Goal: Task Accomplishment & Management: Complete application form

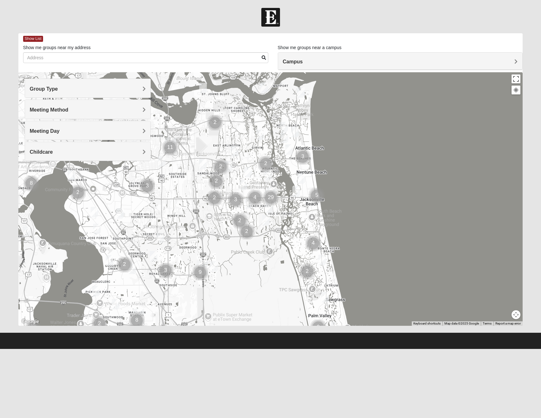
click at [96, 84] on div "Group Type" at bounding box center [88, 88] width 126 height 19
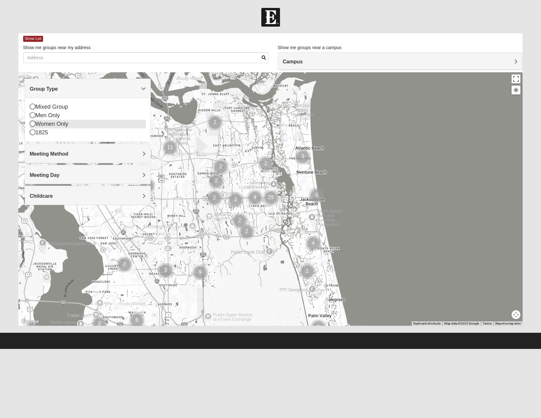
scroll to position [0, 0]
click at [44, 126] on div "Women Only" at bounding box center [88, 124] width 116 height 9
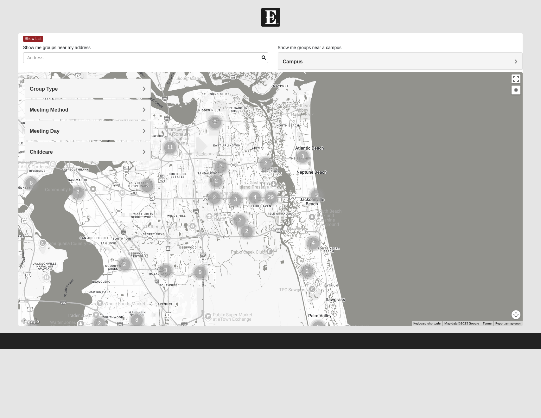
scroll to position [0, 0]
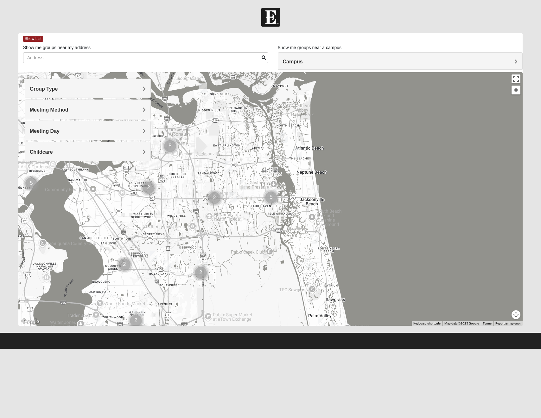
drag, startPoint x: 58, startPoint y: 91, endPoint x: 35, endPoint y: 112, distance: 31.0
click at [58, 91] on h4 "Group Type" at bounding box center [88, 89] width 116 height 6
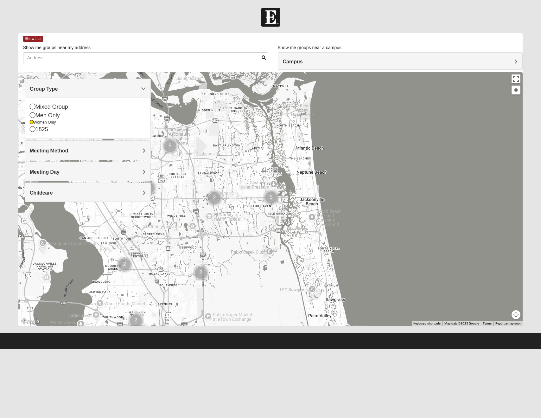
click at [88, 156] on div "Meeting Method" at bounding box center [88, 150] width 126 height 19
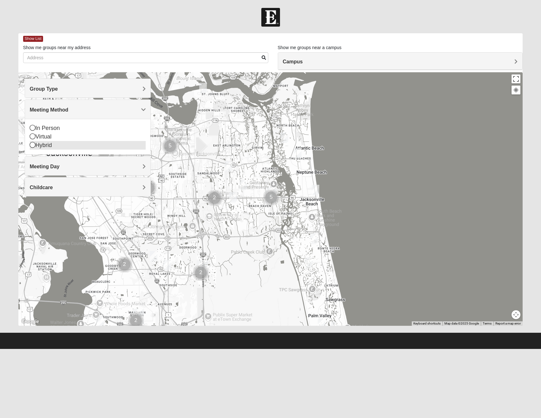
click at [46, 145] on div "Hybrid" at bounding box center [88, 145] width 116 height 9
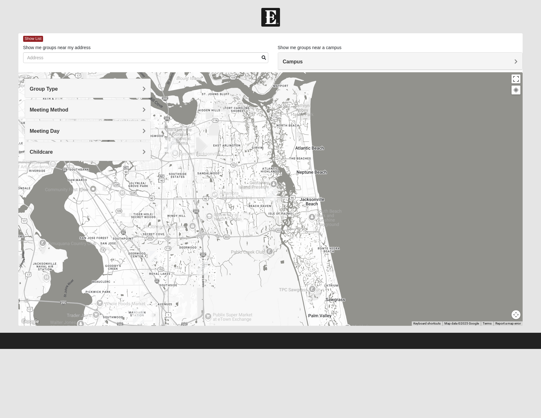
click at [55, 111] on span "Meeting Method" at bounding box center [49, 109] width 39 height 5
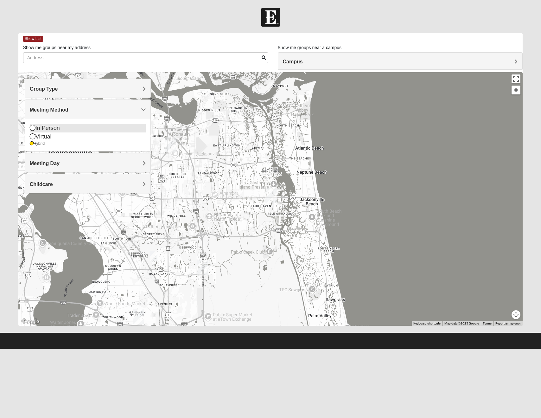
click at [50, 127] on div "In Person" at bounding box center [88, 128] width 116 height 9
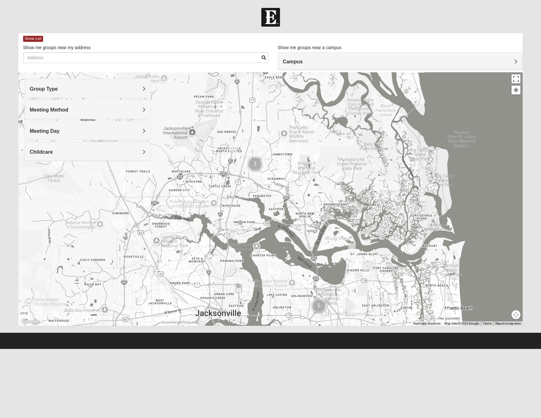
drag, startPoint x: 296, startPoint y: 177, endPoint x: 388, endPoint y: 293, distance: 148.5
click at [392, 297] on div at bounding box center [270, 199] width 505 height 254
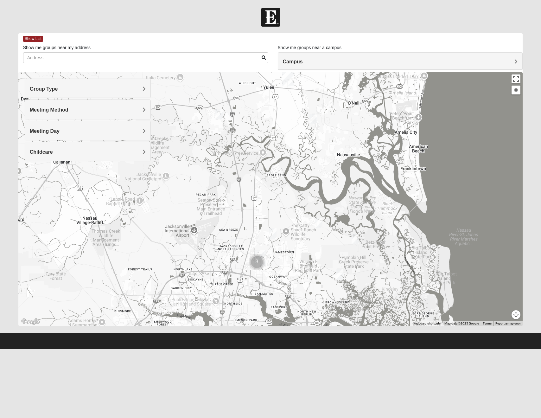
drag, startPoint x: 289, startPoint y: 131, endPoint x: 345, endPoint y: 266, distance: 146.5
click at [345, 266] on div at bounding box center [270, 199] width 505 height 254
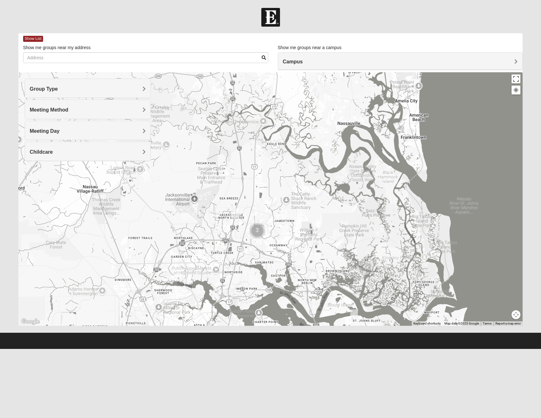
drag, startPoint x: 324, startPoint y: 221, endPoint x: 249, endPoint y: 227, distance: 74.7
click at [324, 195] on div at bounding box center [270, 199] width 505 height 254
click at [262, 223] on img "Cluster of 3 groups" at bounding box center [257, 231] width 16 height 16
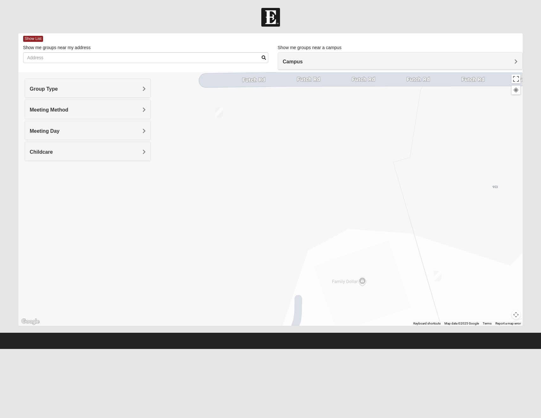
click at [320, 64] on div "Campus" at bounding box center [400, 61] width 245 height 17
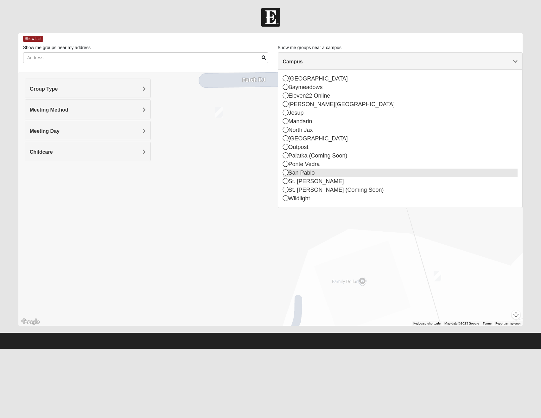
click at [305, 171] on div "San Pablo" at bounding box center [400, 173] width 235 height 9
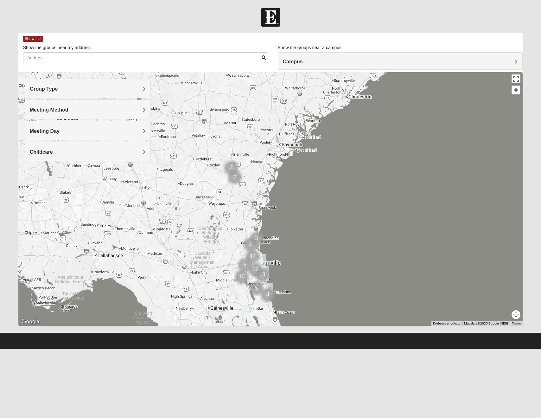
click at [86, 113] on div "Meeting Method" at bounding box center [88, 109] width 126 height 19
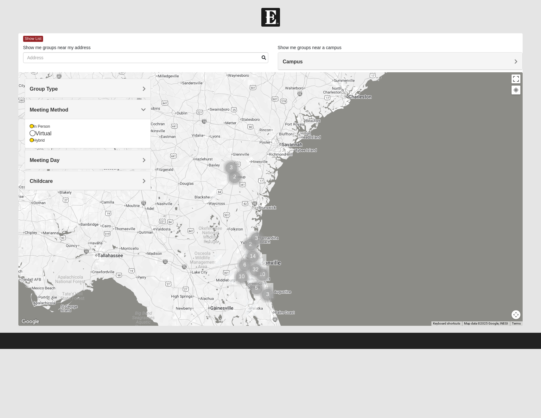
click at [92, 161] on h4 "Meeting Day" at bounding box center [88, 160] width 116 height 6
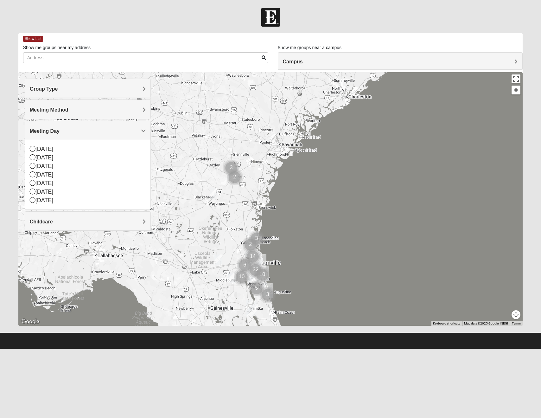
drag, startPoint x: 89, startPoint y: 129, endPoint x: 89, endPoint y: 179, distance: 49.5
click at [89, 129] on h4 "Meeting Day" at bounding box center [88, 131] width 116 height 6
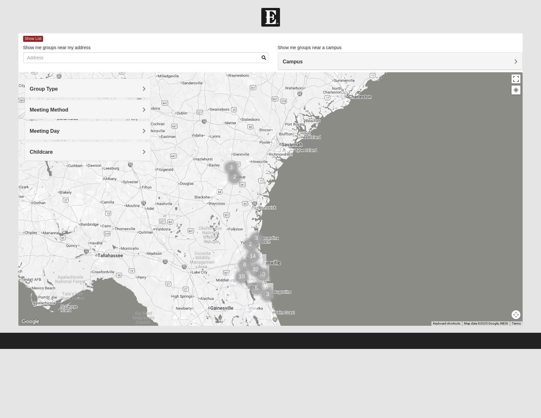
click at [101, 149] on h4 "Childcare" at bounding box center [88, 152] width 116 height 6
click at [40, 172] on div "Yes" at bounding box center [88, 170] width 116 height 9
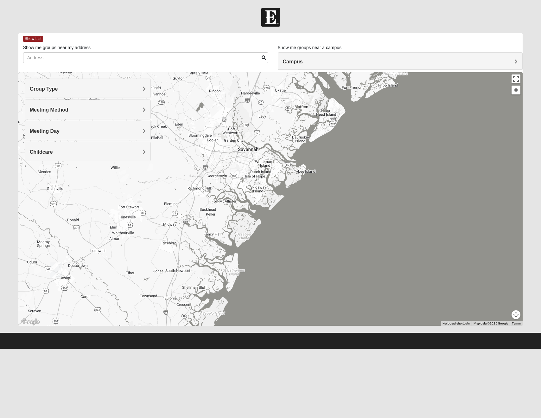
drag, startPoint x: 299, startPoint y: 152, endPoint x: 332, endPoint y: 76, distance: 82.6
click at [335, 46] on div "Show List Loading Groups Keywords Filter Additional Filters Campus [GEOGRAPHIC_…" at bounding box center [270, 179] width 505 height 293
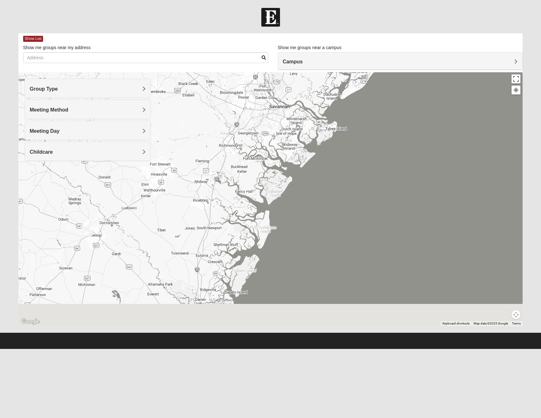
drag, startPoint x: 311, startPoint y: 162, endPoint x: 378, endPoint y: 92, distance: 96.7
click at [378, 91] on div "To navigate, press the arrow keys." at bounding box center [270, 199] width 505 height 254
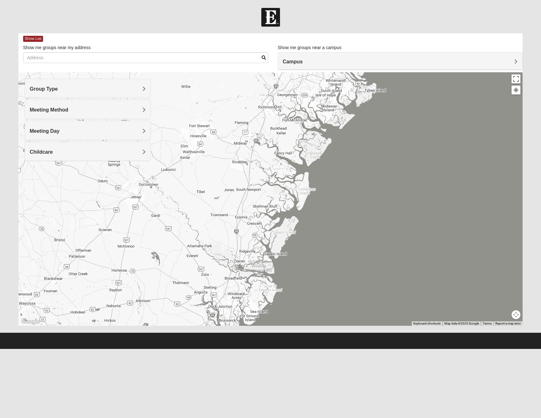
click at [332, 62] on h4 "Campus" at bounding box center [400, 62] width 235 height 6
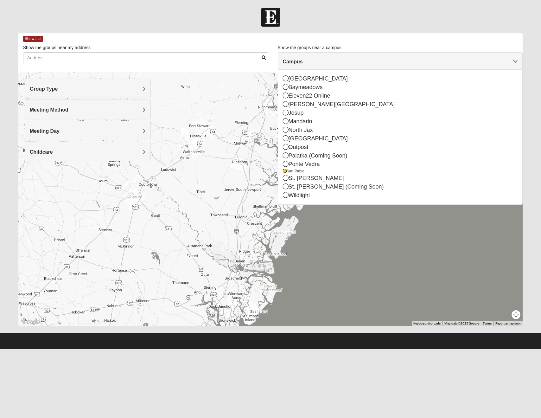
click at [240, 154] on div "To navigate, press the arrow keys." at bounding box center [270, 199] width 505 height 254
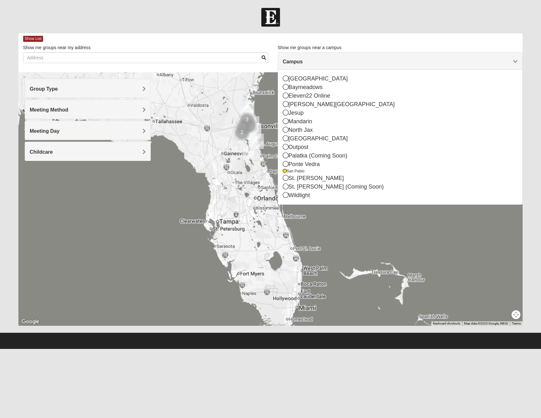
drag, startPoint x: 250, startPoint y: 120, endPoint x: 243, endPoint y: 94, distance: 26.8
click at [245, 87] on div "To navigate, press the arrow keys." at bounding box center [270, 199] width 505 height 254
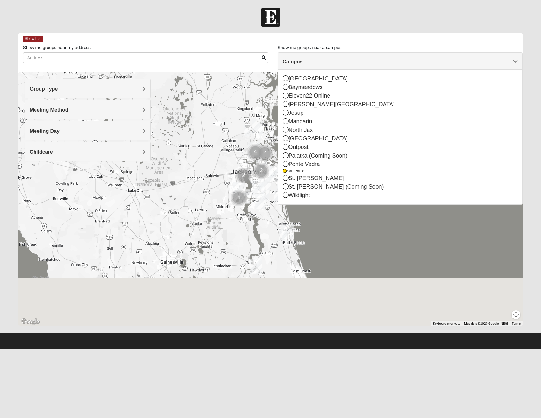
drag, startPoint x: 230, startPoint y: 214, endPoint x: 205, endPoint y: 93, distance: 123.9
click at [205, 93] on div "To navigate, press the arrow keys." at bounding box center [270, 199] width 505 height 254
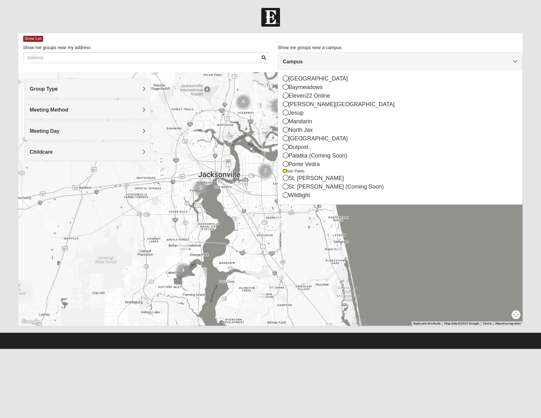
drag, startPoint x: 223, startPoint y: 163, endPoint x: 148, endPoint y: 109, distance: 92.8
click at [148, 109] on div "Group Type Mixed Group Men Only Women Only 1825 Meeting Method In Person Virtual" at bounding box center [270, 199] width 505 height 254
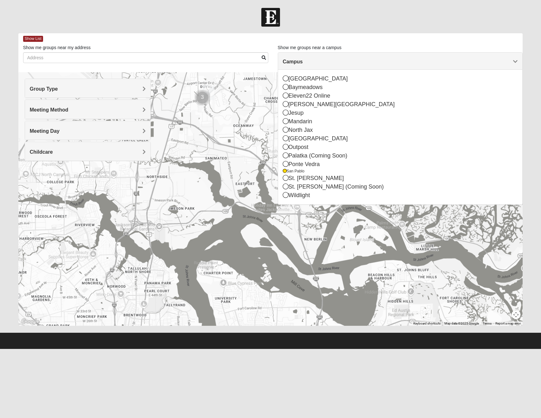
drag, startPoint x: 232, startPoint y: 139, endPoint x: 209, endPoint y: 224, distance: 88.7
click at [208, 226] on div "To navigate, press the arrow keys." at bounding box center [270, 199] width 505 height 254
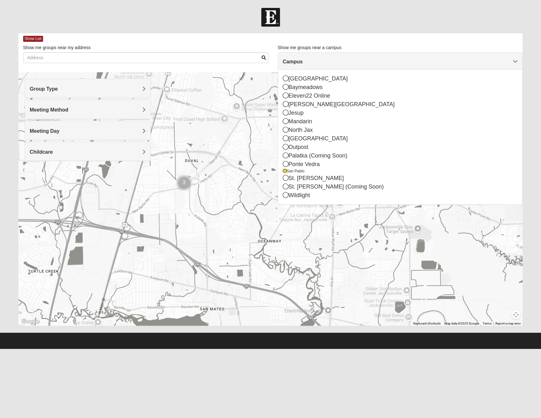
drag, startPoint x: 209, startPoint y: 152, endPoint x: 227, endPoint y: 235, distance: 84.8
click at [227, 235] on div "To navigate, press the arrow keys." at bounding box center [270, 199] width 505 height 254
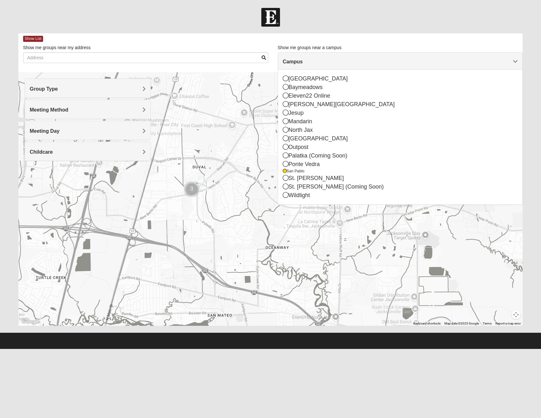
click at [206, 185] on img "North Jax" at bounding box center [203, 183] width 11 height 15
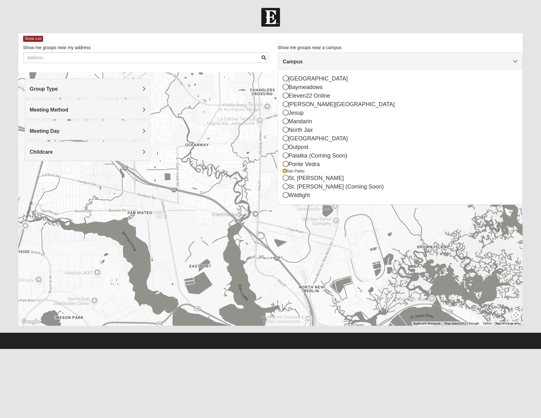
drag, startPoint x: 254, startPoint y: 230, endPoint x: 167, endPoint y: 129, distance: 132.9
click at [167, 129] on div "North Jax [STREET_ADDRESS][PERSON_NAME]" at bounding box center [270, 199] width 505 height 254
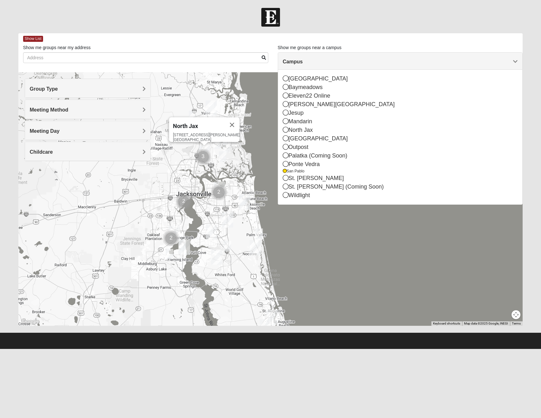
click at [218, 184] on img "Arlington" at bounding box center [219, 189] width 11 height 15
click at [244, 201] on img "San Pablo" at bounding box center [244, 201] width 11 height 15
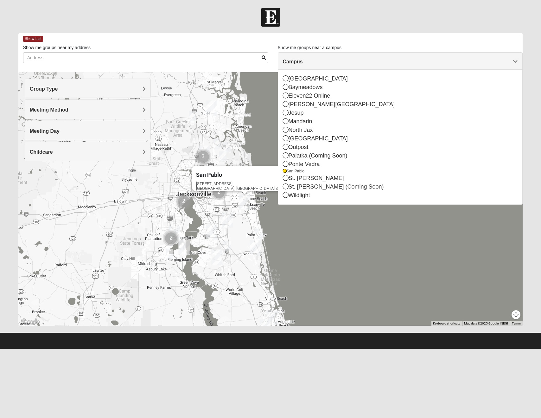
click at [191, 117] on img "Womens Little 32097" at bounding box center [193, 116] width 8 height 10
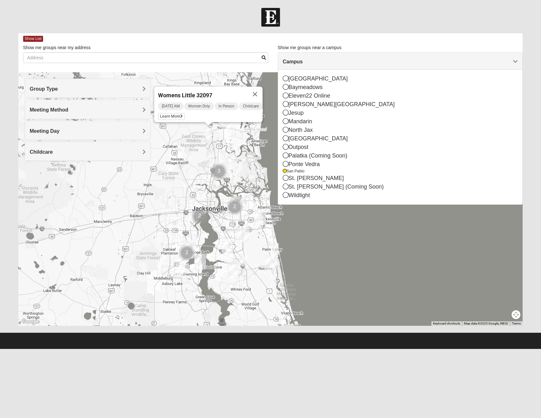
drag, startPoint x: 199, startPoint y: 152, endPoint x: 216, endPoint y: 143, distance: 18.6
click at [216, 143] on div "Womens Little 32097 [DATE] AM Women Only In Person Childcare Learn More" at bounding box center [270, 199] width 505 height 254
click at [234, 159] on img "Womens Gallaher 32226" at bounding box center [234, 158] width 8 height 10
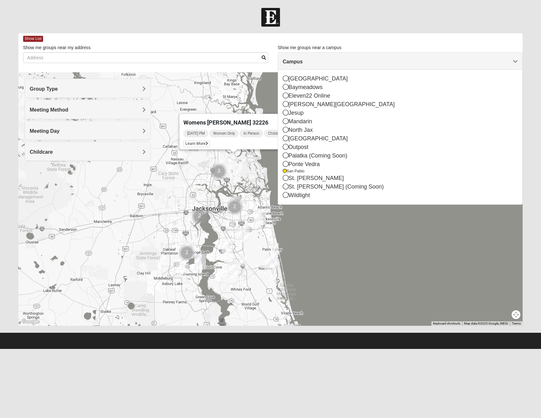
click at [242, 159] on img "Womens Mckenzie 32226" at bounding box center [243, 162] width 8 height 10
click at [238, 170] on img "Womens Craig 32226" at bounding box center [239, 171] width 8 height 10
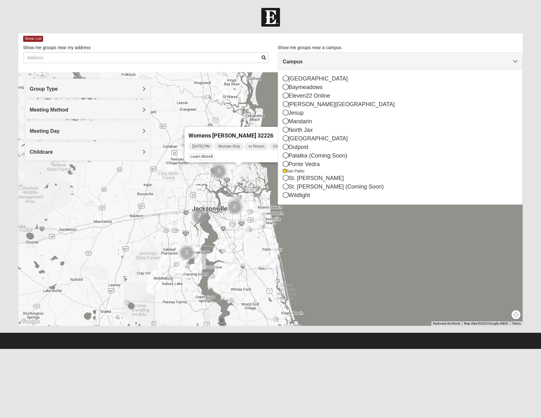
click at [192, 207] on div "Womens [PERSON_NAME] 32226 [DATE] PM Women Only In Person Childcare Learn More" at bounding box center [270, 199] width 505 height 254
click at [194, 106] on div "Womens [PERSON_NAME] 32226 [DATE] PM Women Only In Person Childcare Learn More" at bounding box center [270, 199] width 505 height 254
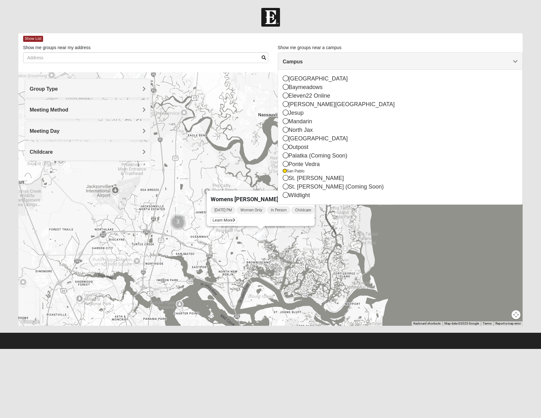
drag, startPoint x: 221, startPoint y: 178, endPoint x: 179, endPoint y: 286, distance: 115.9
click at [177, 294] on div "Womens [PERSON_NAME] 32226 [DATE] PM Women Only In Person Childcare Learn More" at bounding box center [270, 199] width 505 height 254
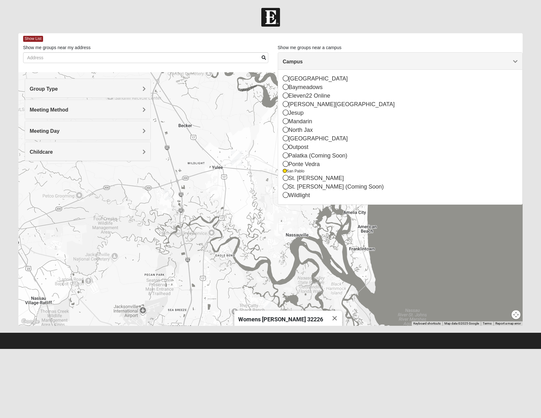
drag, startPoint x: 186, startPoint y: 146, endPoint x: 213, endPoint y: 264, distance: 120.4
click at [213, 264] on div "Womens [PERSON_NAME] 32226 [DATE] PM Women Only In Person Childcare Learn More" at bounding box center [270, 199] width 505 height 254
click at [171, 196] on img "Womens Little 32097" at bounding box center [168, 194] width 8 height 10
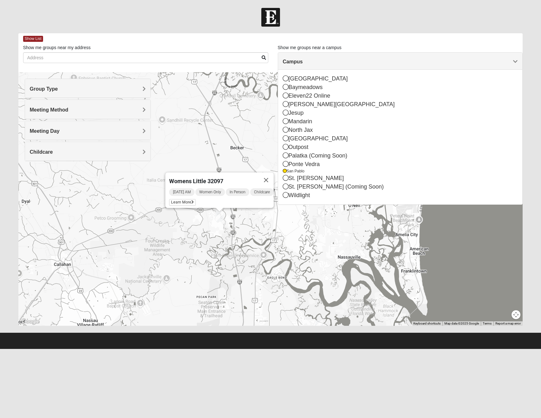
drag, startPoint x: 247, startPoint y: 220, endPoint x: 301, endPoint y: 243, distance: 58.1
click at [301, 243] on div "Womens Little 32097 [DATE] AM Women Only In Person Childcare Learn More" at bounding box center [270, 199] width 505 height 254
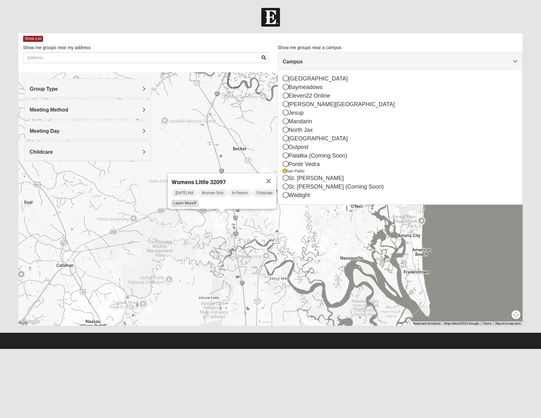
click at [186, 200] on span "Learn More" at bounding box center [185, 203] width 27 height 7
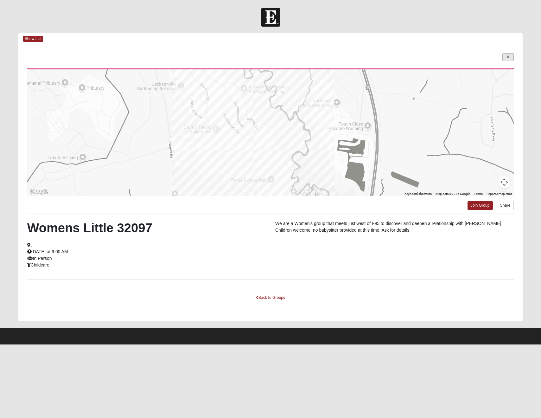
click at [505, 58] on link at bounding box center [508, 57] width 11 height 8
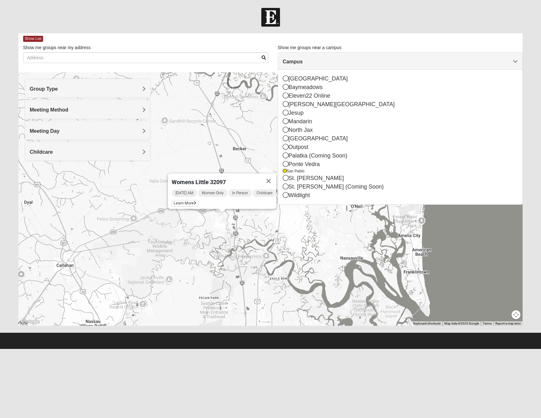
click at [275, 178] on button "Close" at bounding box center [268, 180] width 15 height 15
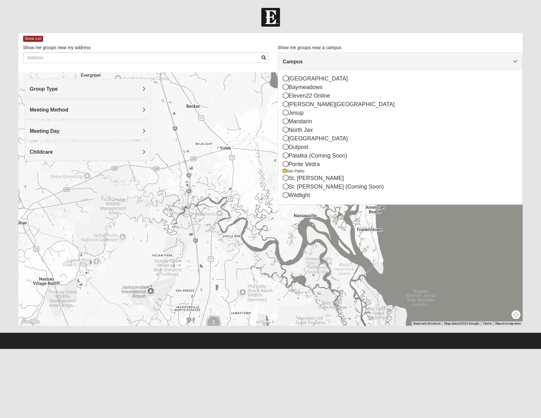
drag, startPoint x: 275, startPoint y: 232, endPoint x: 238, endPoint y: 212, distance: 42.0
click at [232, 193] on div at bounding box center [270, 199] width 505 height 254
click at [275, 287] on img "Womens Gallaher 32226" at bounding box center [276, 284] width 8 height 10
click at [235, 267] on span "Learn More" at bounding box center [238, 269] width 27 height 7
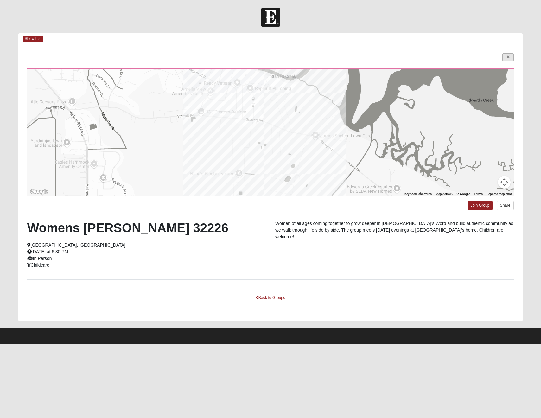
click at [511, 55] on link at bounding box center [508, 57] width 11 height 8
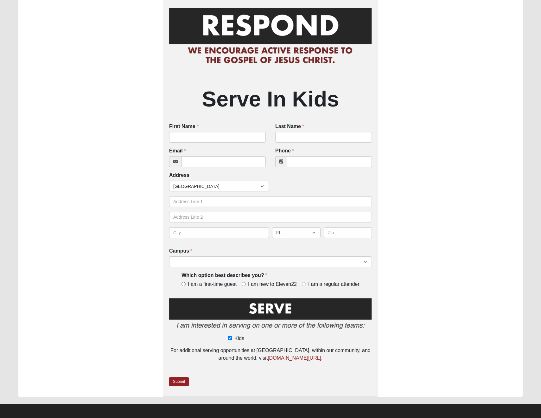
scroll to position [37, 0]
